Goal: Check status

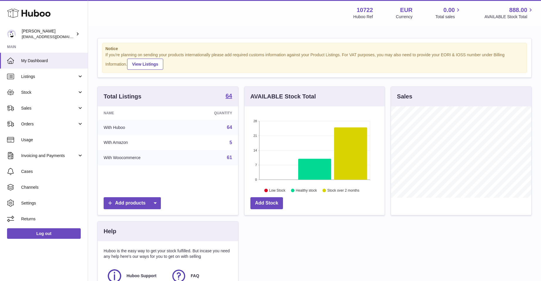
scroll to position [92, 140]
click at [26, 108] on span "Sales" at bounding box center [49, 109] width 56 height 6
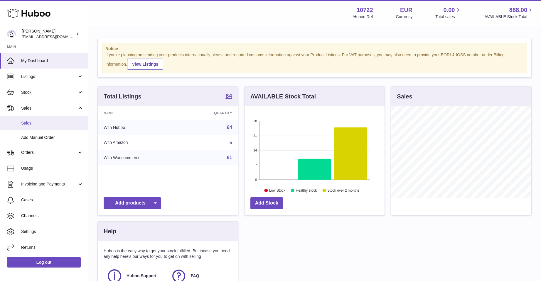
click at [26, 122] on span "Sales" at bounding box center [52, 124] width 62 height 6
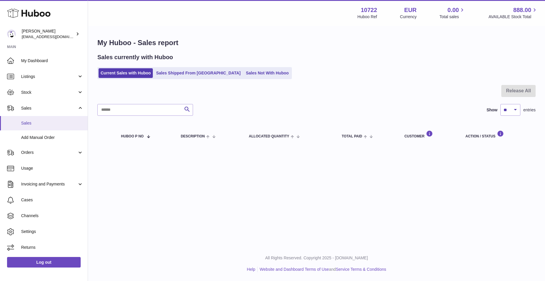
click at [25, 124] on span "Sales" at bounding box center [52, 124] width 62 height 6
click at [108, 73] on link "Current Sales with Huboo" at bounding box center [126, 73] width 54 height 10
click at [244, 73] on link "Sales Not With Huboo" at bounding box center [267, 73] width 47 height 10
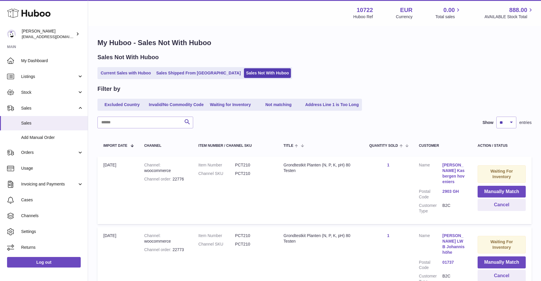
scroll to position [29, 0]
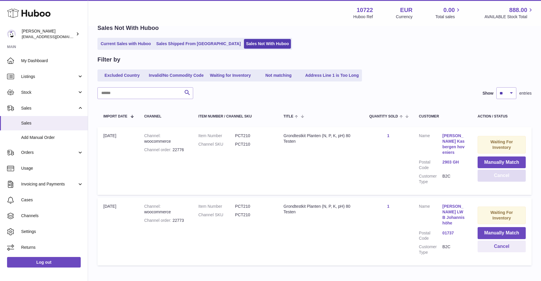
click at [508, 176] on button "Cancel" at bounding box center [502, 176] width 48 height 12
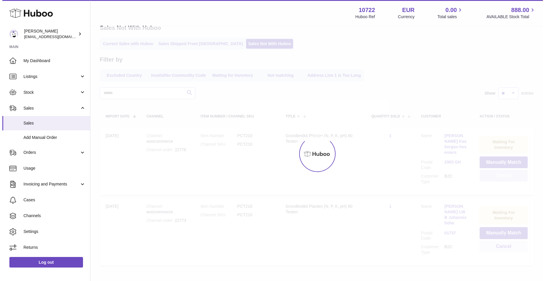
scroll to position [0, 0]
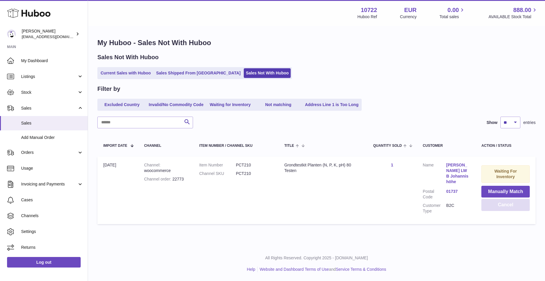
click at [503, 205] on button "Cancel" at bounding box center [506, 205] width 48 height 12
